Goal: Task Accomplishment & Management: Use online tool/utility

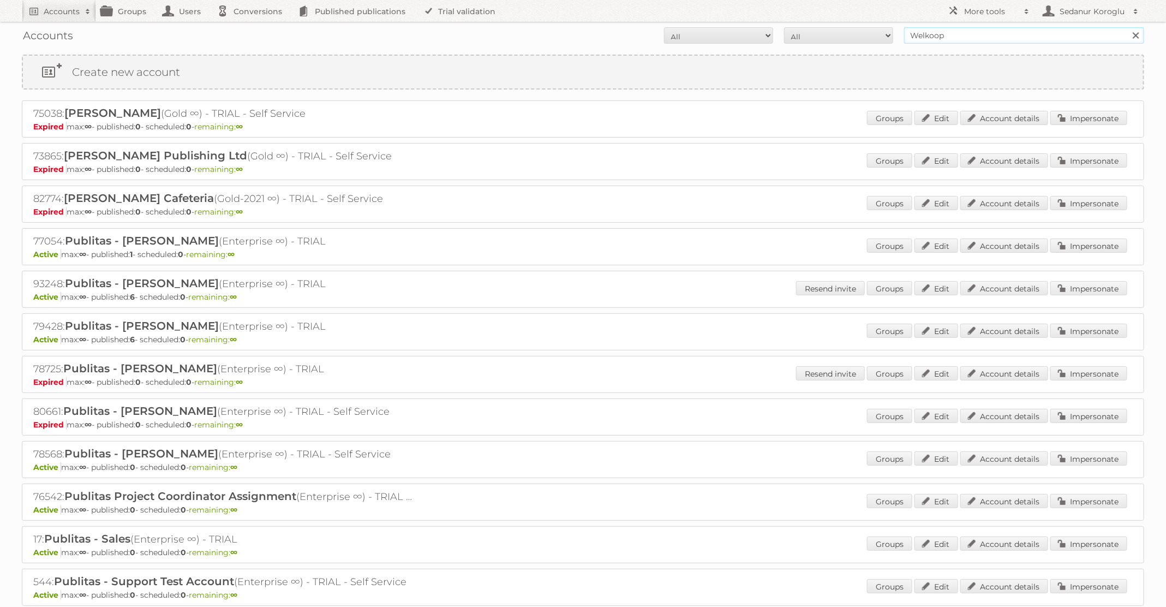
drag, startPoint x: 955, startPoint y: 37, endPoint x: 847, endPoint y: 34, distance: 108.6
click at [848, 35] on form "All Active Expired Pending All Paid Trials Self service Welkoop Search" at bounding box center [583, 35] width 1123 height 16
type input "dm drogerie"
click at [1128, 27] on input "Search" at bounding box center [1136, 35] width 16 height 16
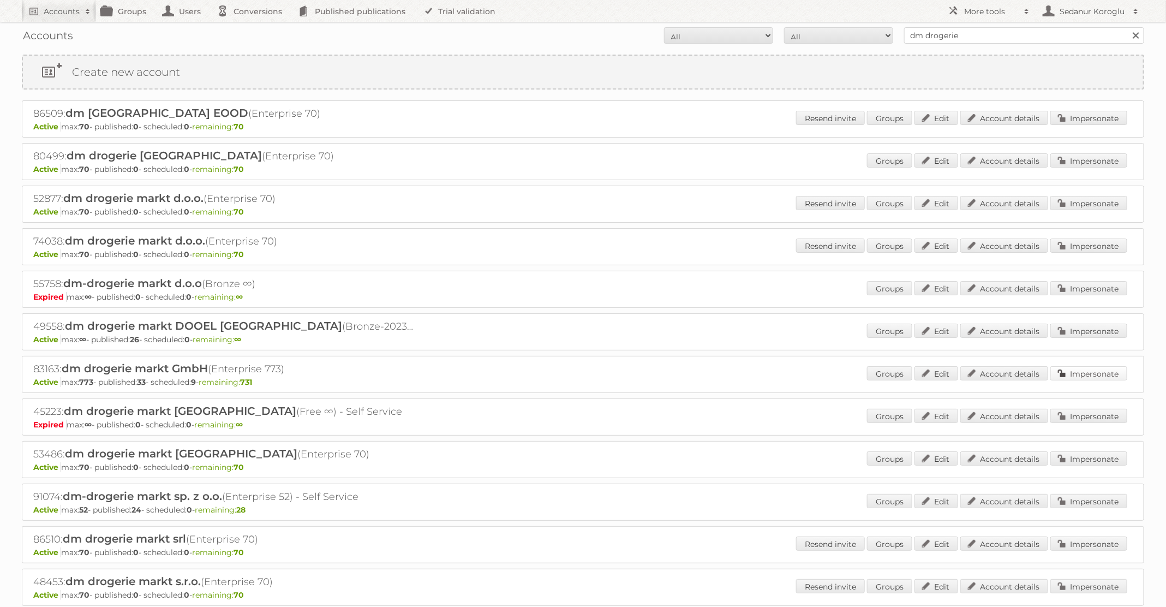
click at [1070, 373] on link "Impersonate" at bounding box center [1089, 373] width 77 height 14
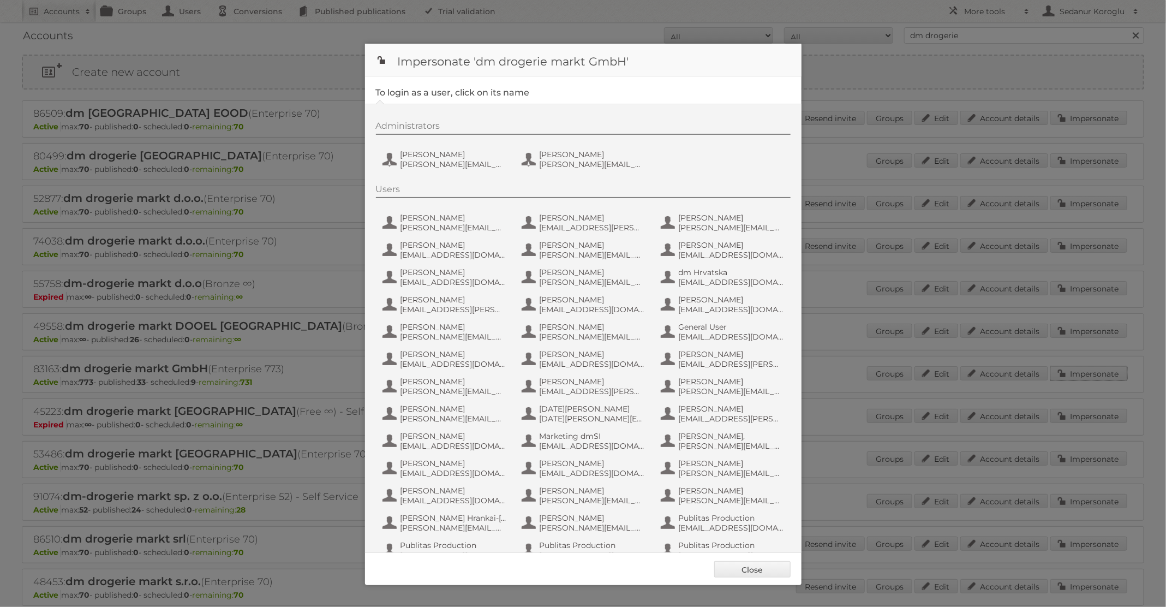
scroll to position [104, 0]
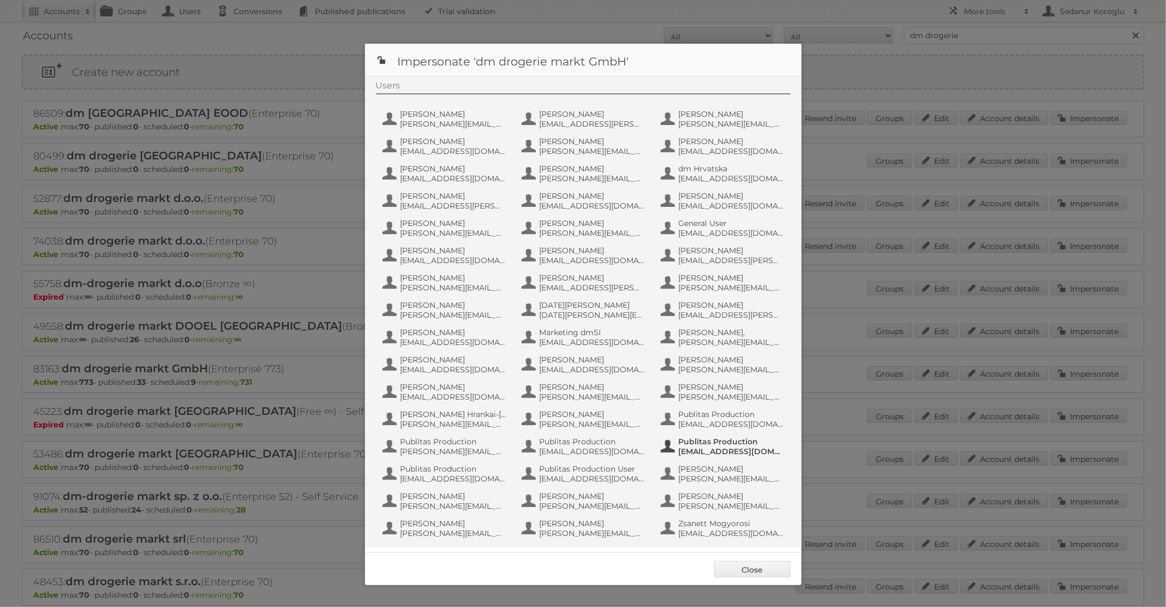
click at [735, 448] on span "[EMAIL_ADDRESS][DOMAIN_NAME]" at bounding box center [732, 451] width 106 height 10
